Goal: Transaction & Acquisition: Download file/media

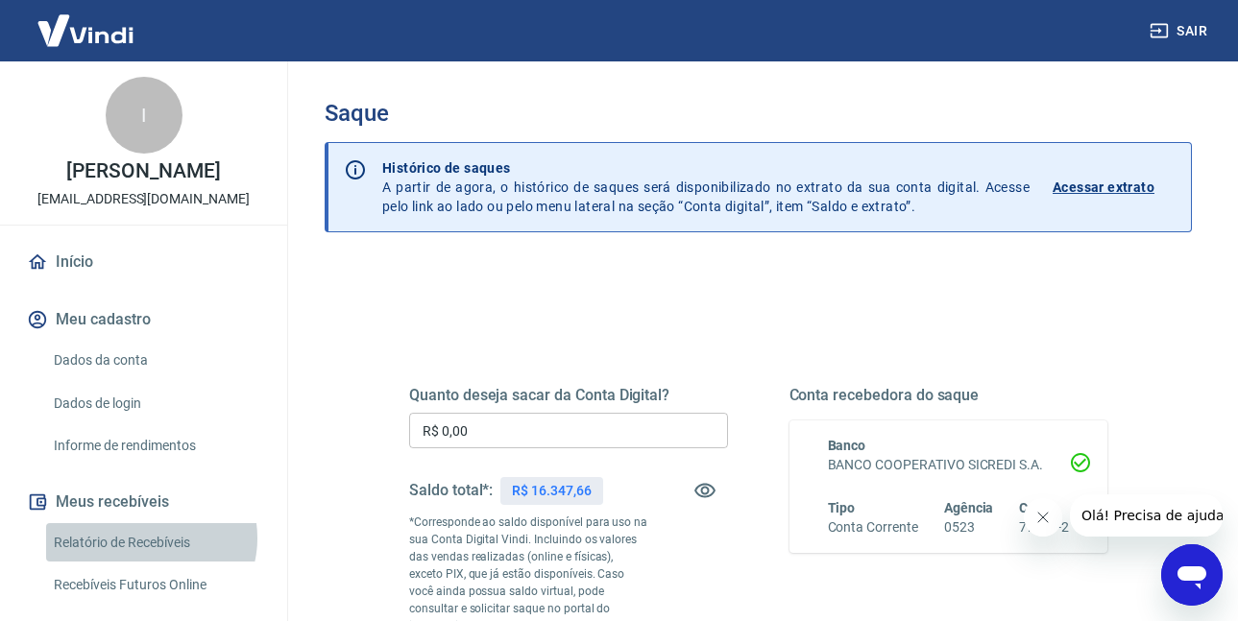
click at [150, 558] on link "Relatório de Recebíveis" at bounding box center [155, 542] width 218 height 39
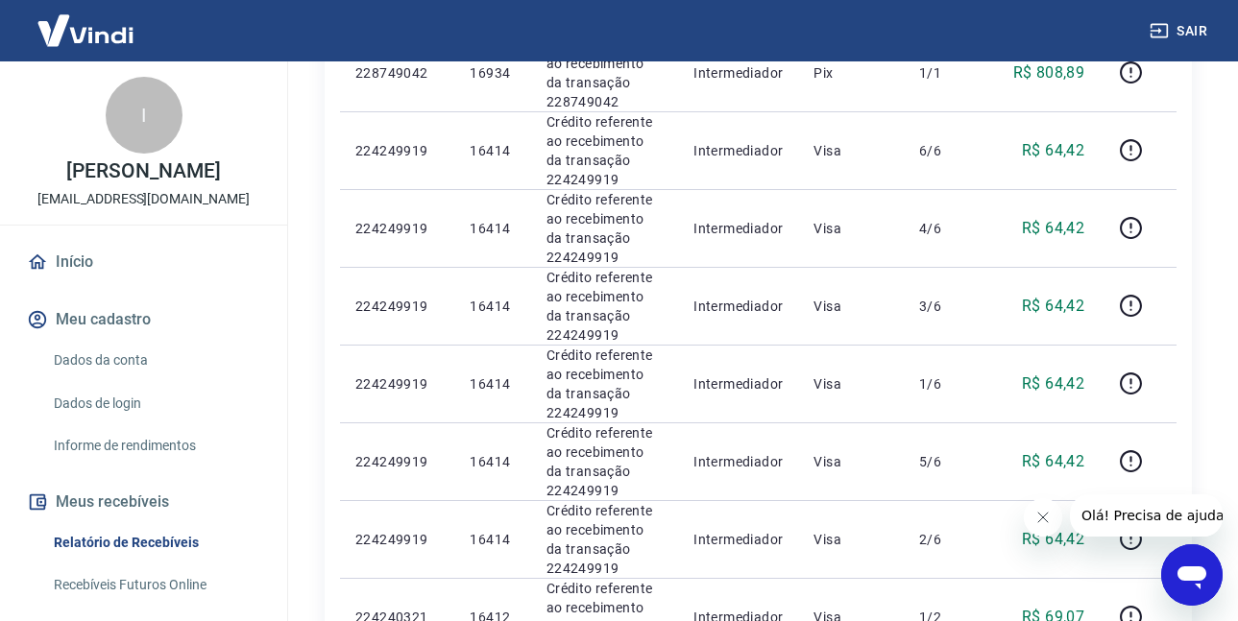
scroll to position [54, 0]
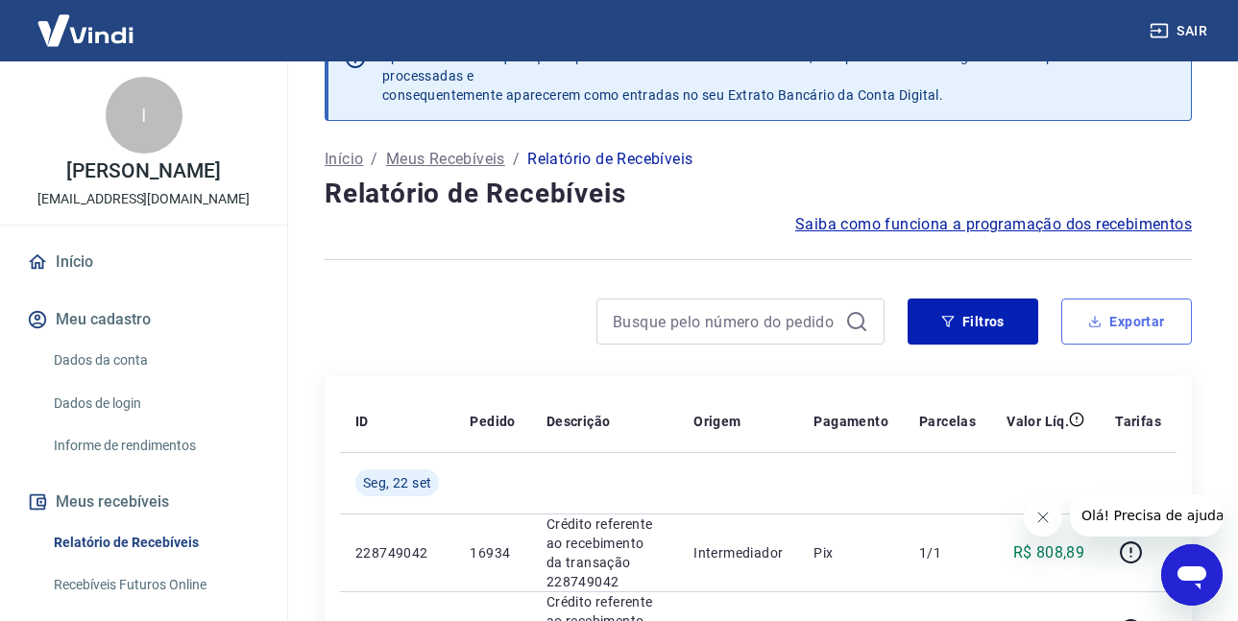
click at [1109, 322] on button "Exportar" at bounding box center [1126, 322] width 131 height 46
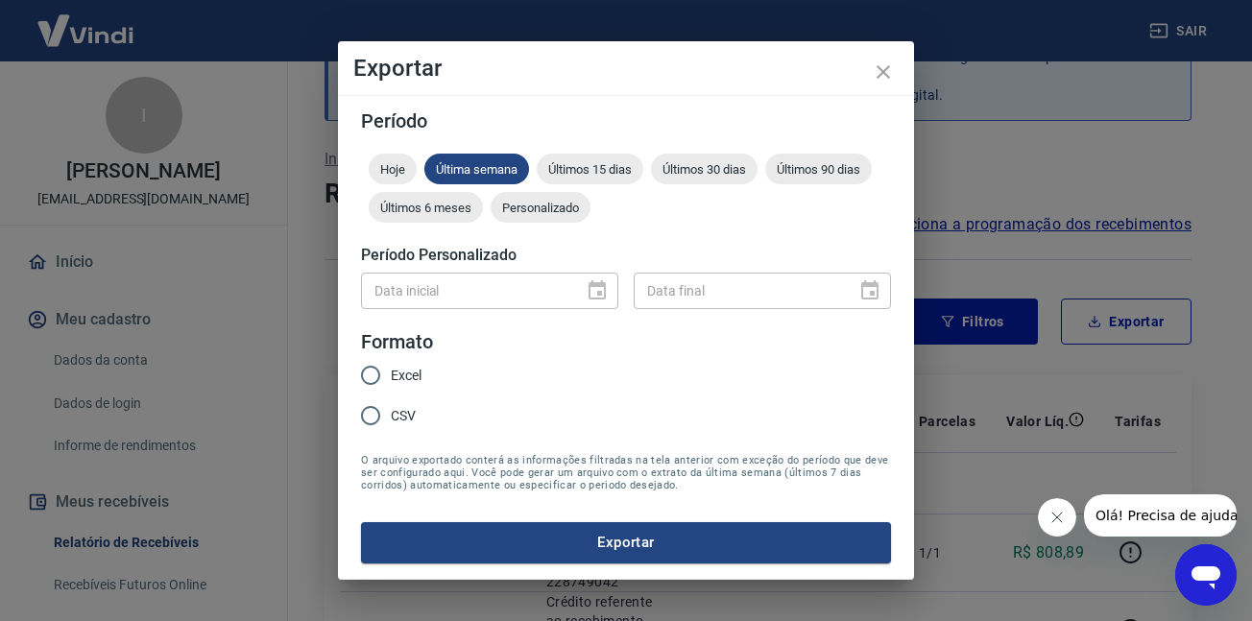
click at [380, 412] on input "CSV" at bounding box center [371, 416] width 40 height 40
radio input "true"
click at [591, 287] on div "Data inicial" at bounding box center [489, 291] width 257 height 36
click at [545, 210] on span "Personalizado" at bounding box center [541, 208] width 100 height 14
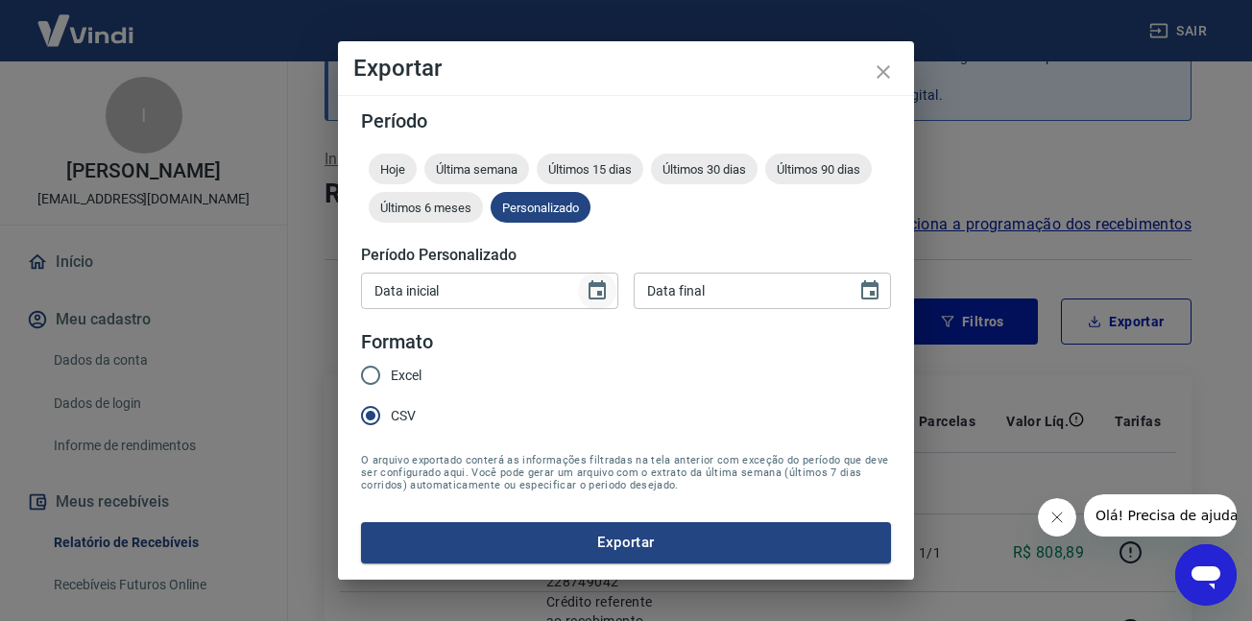
click at [597, 290] on icon "Choose date" at bounding box center [597, 290] width 23 height 23
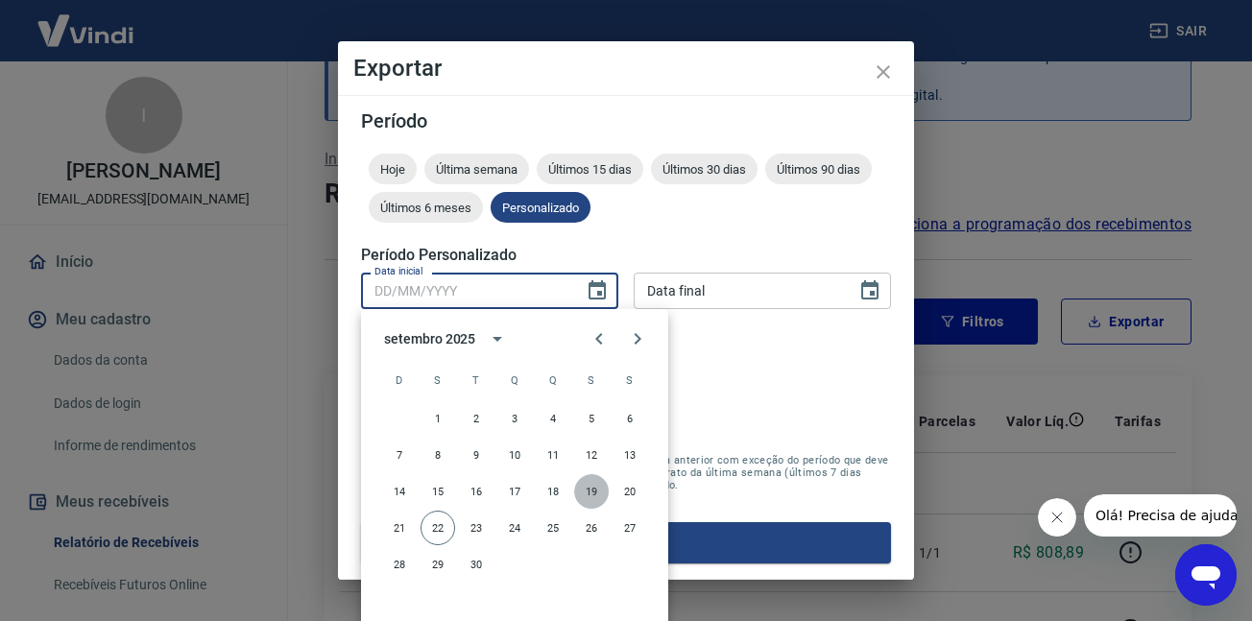
click at [594, 493] on button "19" at bounding box center [591, 491] width 35 height 35
type input "[DATE]"
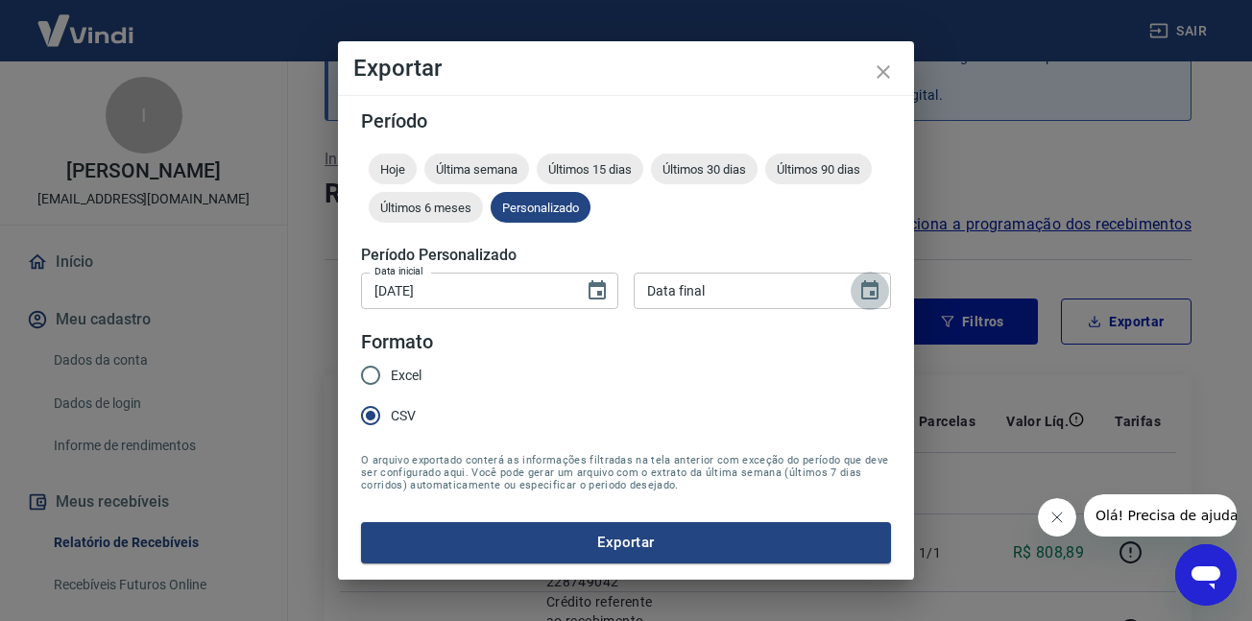
click at [865, 296] on icon "Choose date" at bounding box center [870, 290] width 23 height 23
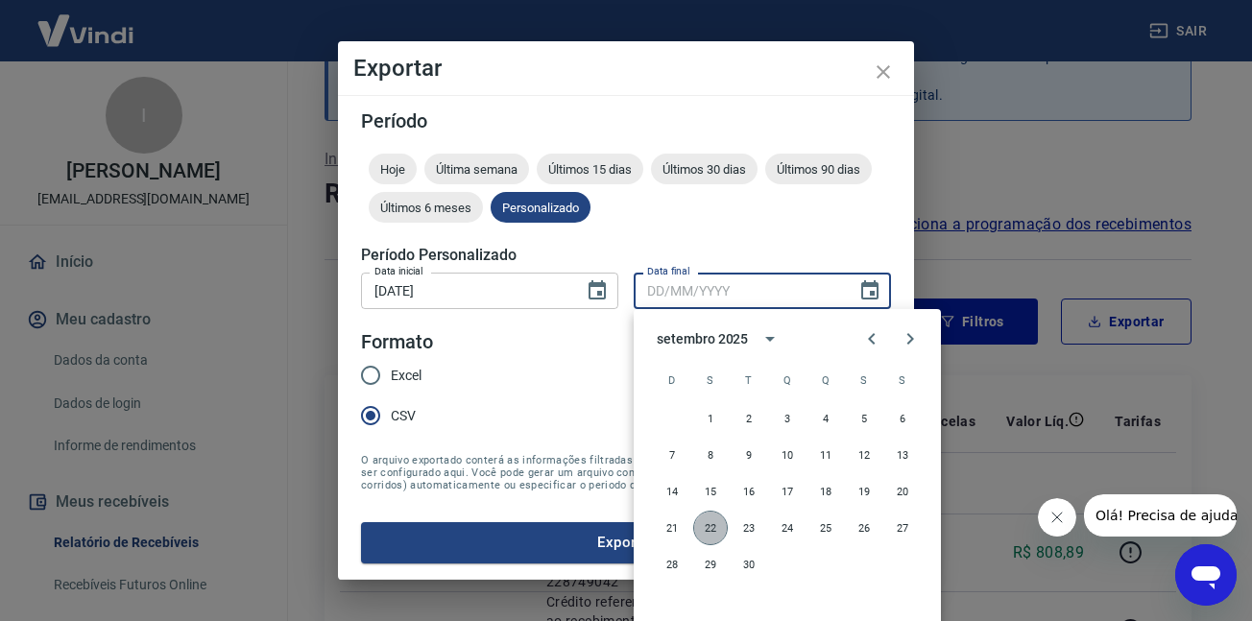
click at [702, 532] on button "22" at bounding box center [710, 528] width 35 height 35
type input "22/09/2025"
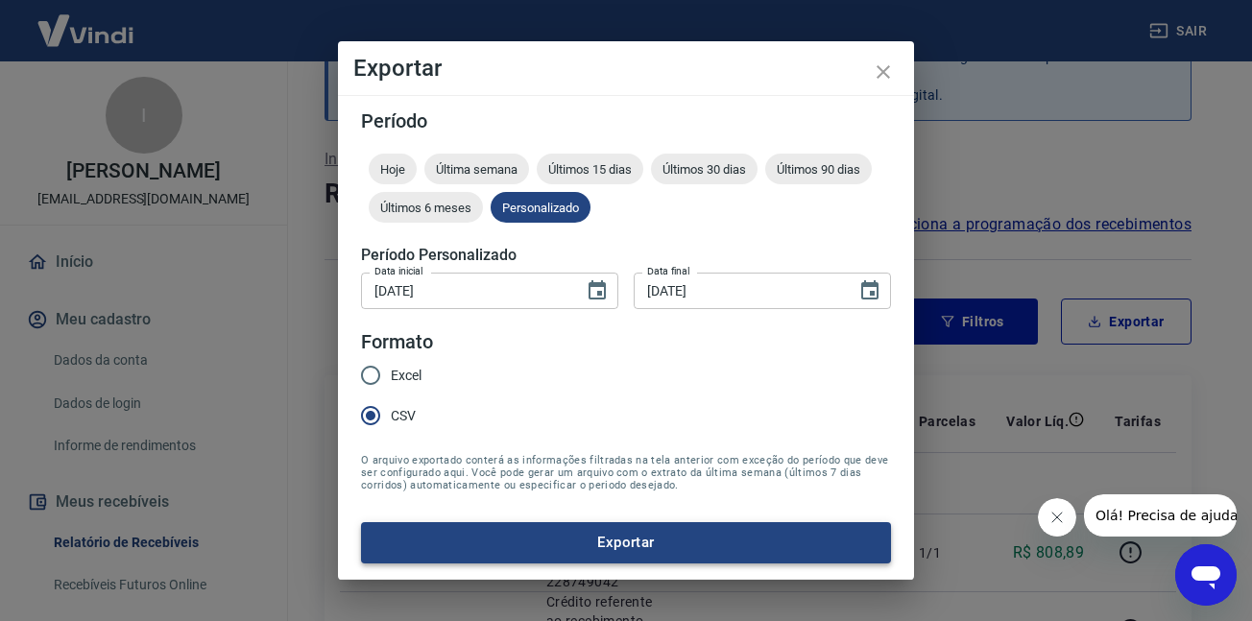
click at [639, 542] on button "Exportar" at bounding box center [626, 542] width 530 height 40
